Goal: Book appointment/travel/reservation

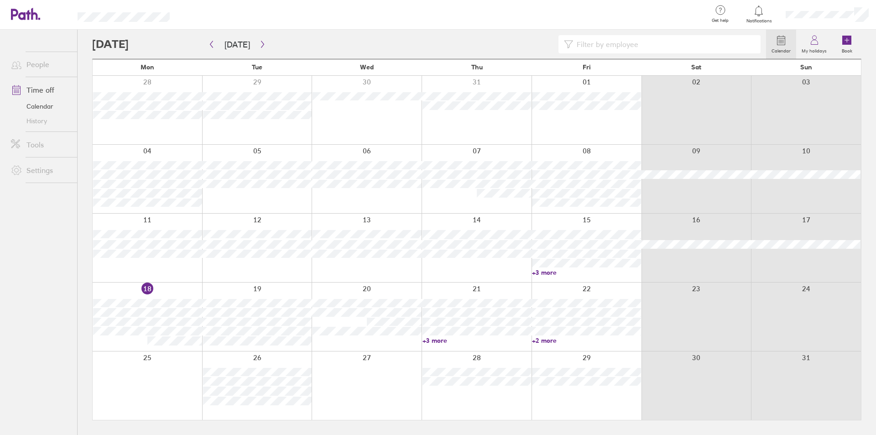
click at [467, 401] on div at bounding box center [477, 385] width 110 height 68
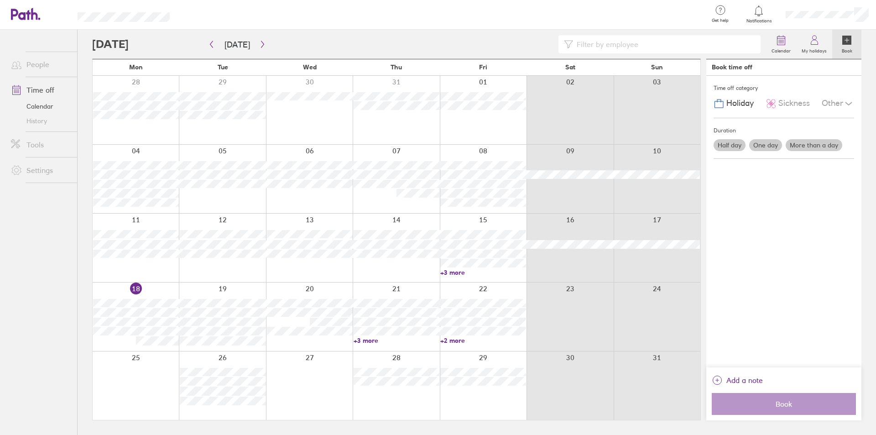
click at [771, 146] on label "One day" at bounding box center [765, 145] width 33 height 12
click at [0, 0] on input "One day" at bounding box center [0, 0] width 0 height 0
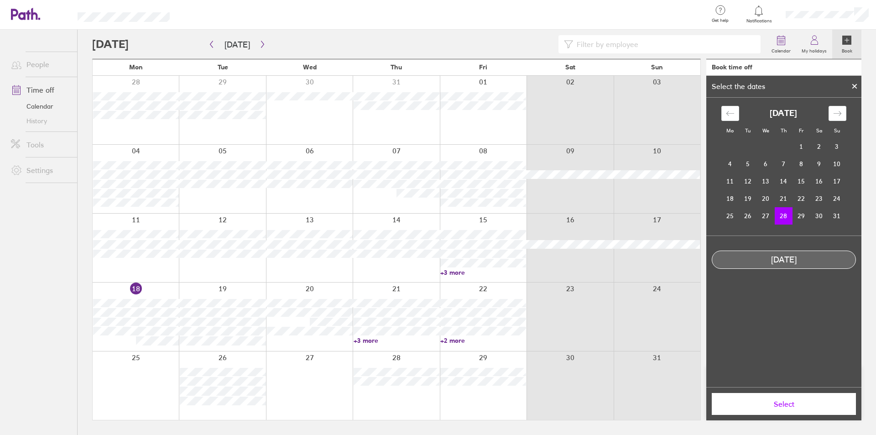
click at [785, 212] on td "28" at bounding box center [784, 215] width 18 height 17
click at [788, 403] on span "Select" at bounding box center [783, 404] width 131 height 8
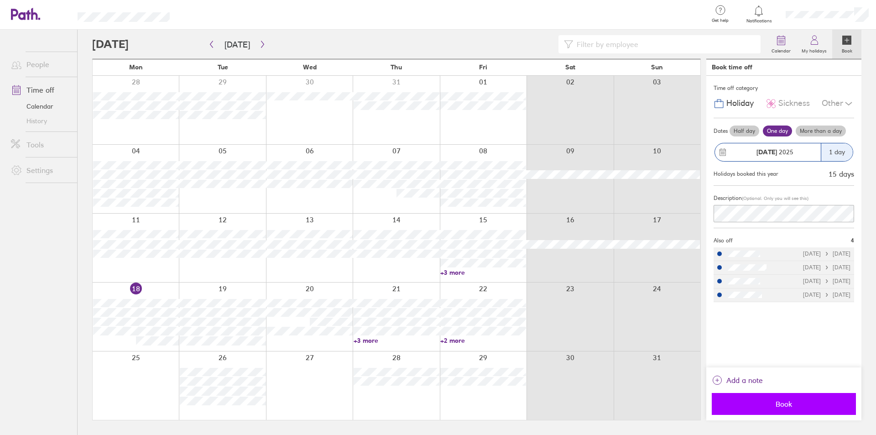
click at [785, 405] on span "Book" at bounding box center [783, 404] width 131 height 8
